Goal: Check status: Check status

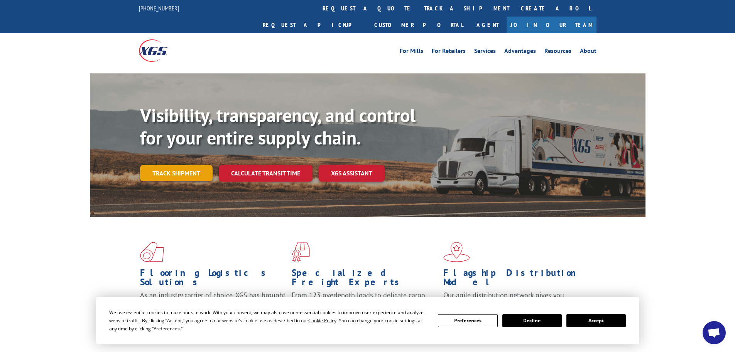
click at [157, 165] on link "Track shipment" at bounding box center [176, 173] width 73 height 16
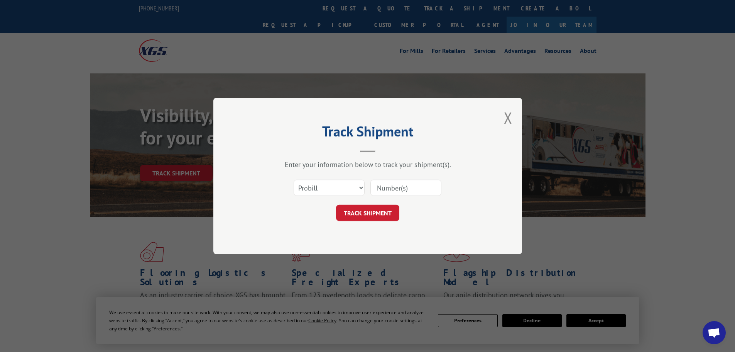
click at [424, 185] on input at bounding box center [406, 188] width 71 height 16
paste input "17521375"
type input "17521375"
click button "TRACK SHIPMENT" at bounding box center [367, 213] width 63 height 16
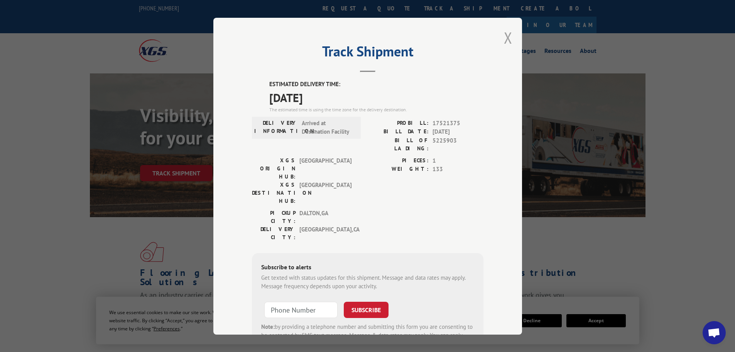
click at [508, 39] on button "Close modal" at bounding box center [508, 37] width 8 height 20
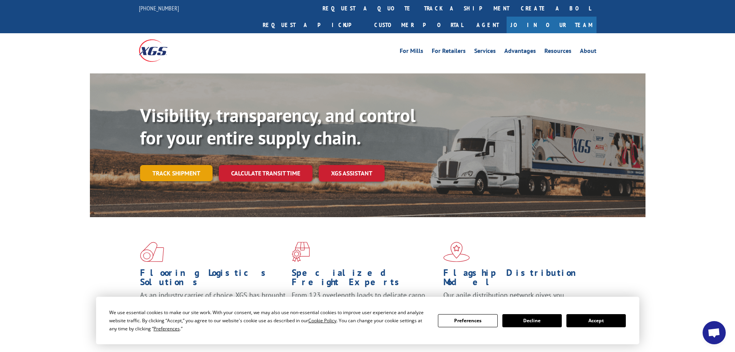
click at [195, 165] on link "Track shipment" at bounding box center [176, 173] width 73 height 16
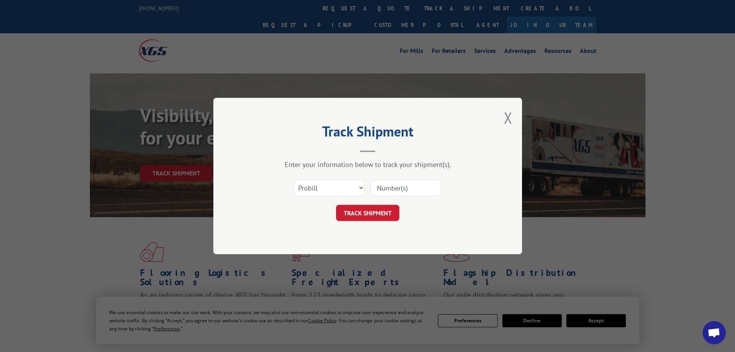
click at [391, 189] on input at bounding box center [406, 188] width 71 height 16
paste input "17521815"
type input "17521815"
click button "TRACK SHIPMENT" at bounding box center [367, 213] width 63 height 16
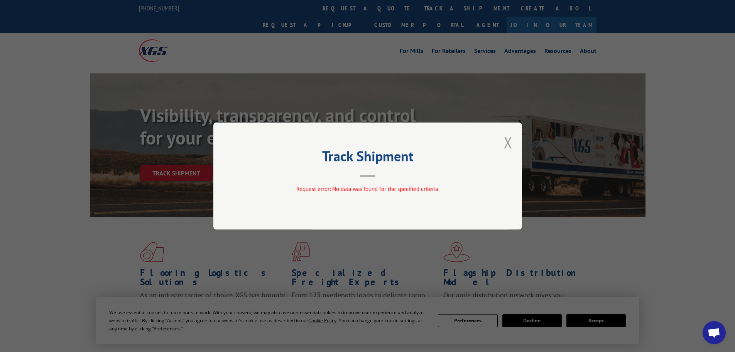
click at [512, 149] on button "Close modal" at bounding box center [508, 142] width 8 height 20
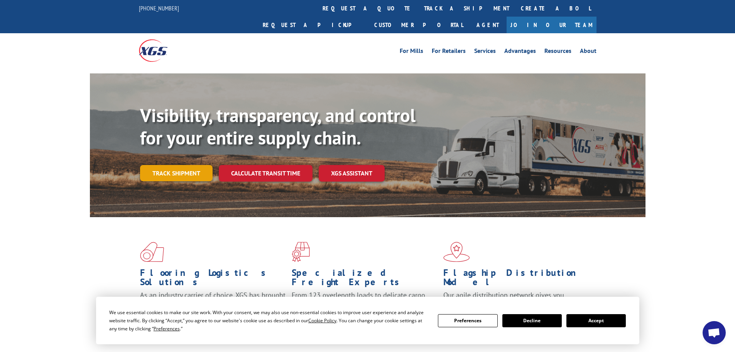
click at [178, 165] on link "Track shipment" at bounding box center [176, 173] width 73 height 16
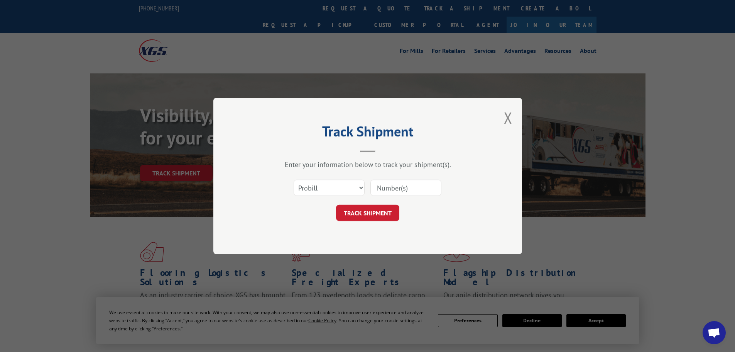
click at [397, 194] on input at bounding box center [406, 188] width 71 height 16
paste input "17521815"
type input "17521815"
click at [336, 205] on button "TRACK SHIPMENT" at bounding box center [367, 213] width 63 height 16
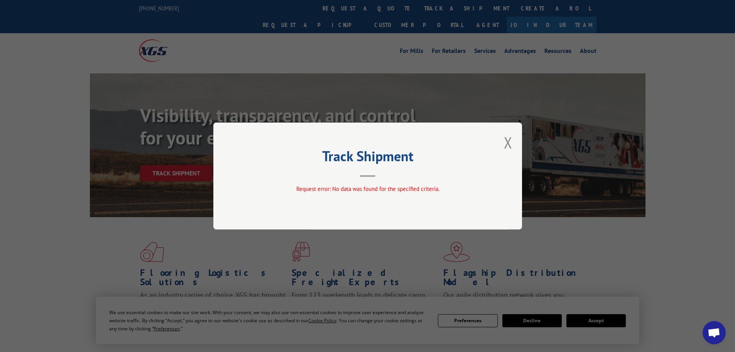
click at [513, 146] on div "Track Shipment Request error: No data was found for the specified criteria." at bounding box center [367, 175] width 309 height 107
click at [510, 142] on button "Close modal" at bounding box center [508, 142] width 8 height 20
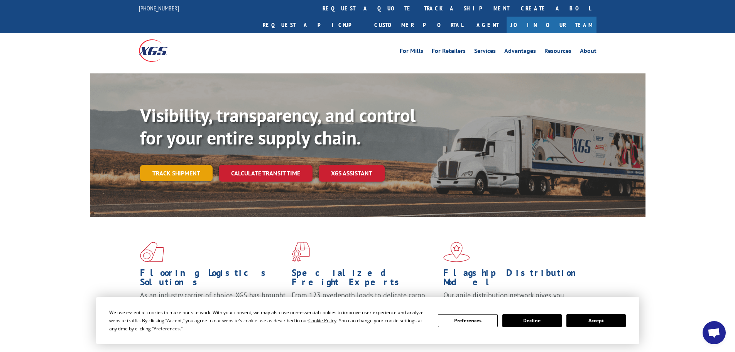
click at [200, 165] on link "Track shipment" at bounding box center [176, 173] width 73 height 16
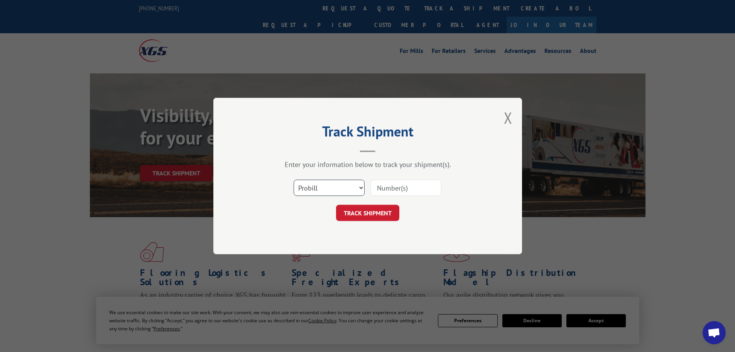
click at [343, 185] on select "Select category... Probill BOL PO" at bounding box center [329, 188] width 71 height 16
select select "bol"
click at [294, 180] on select "Select category... Probill BOL PO" at bounding box center [329, 188] width 71 height 16
click at [392, 183] on input at bounding box center [406, 188] width 71 height 16
paste input "5300928"
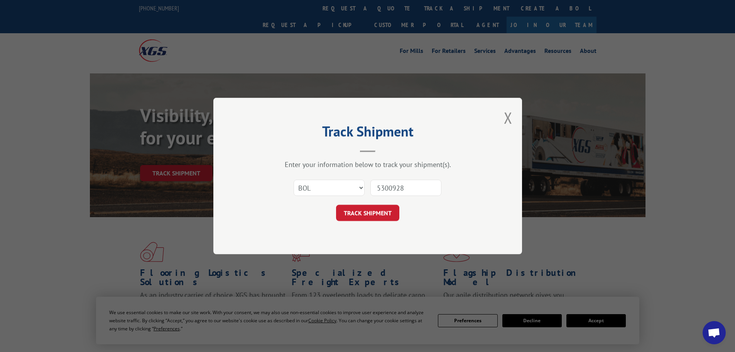
type input "5300928"
click at [336, 205] on button "TRACK SHIPMENT" at bounding box center [367, 213] width 63 height 16
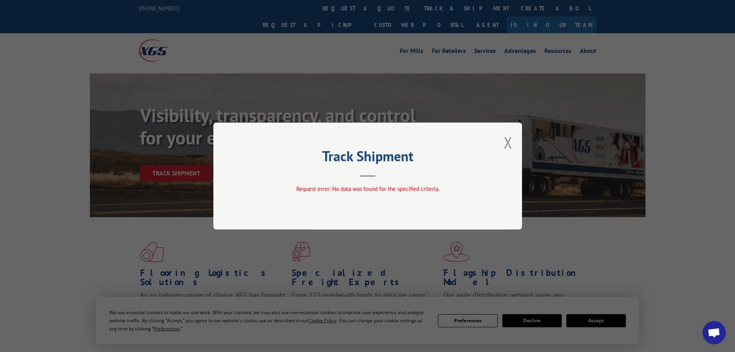
click at [146, 125] on div "Track Shipment Request error: No data was found for the specified criteria." at bounding box center [367, 176] width 735 height 352
